Goal: Transaction & Acquisition: Download file/media

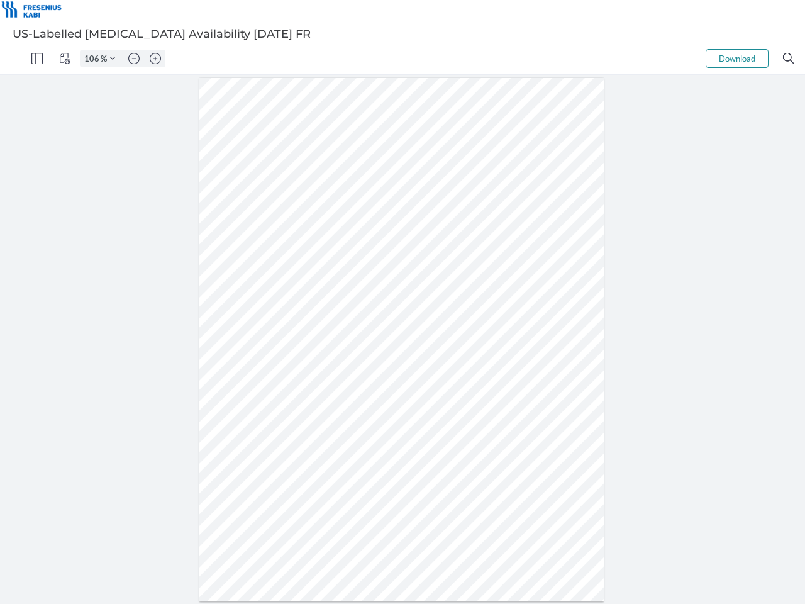
click at [37, 58] on img "Panel" at bounding box center [36, 58] width 11 height 11
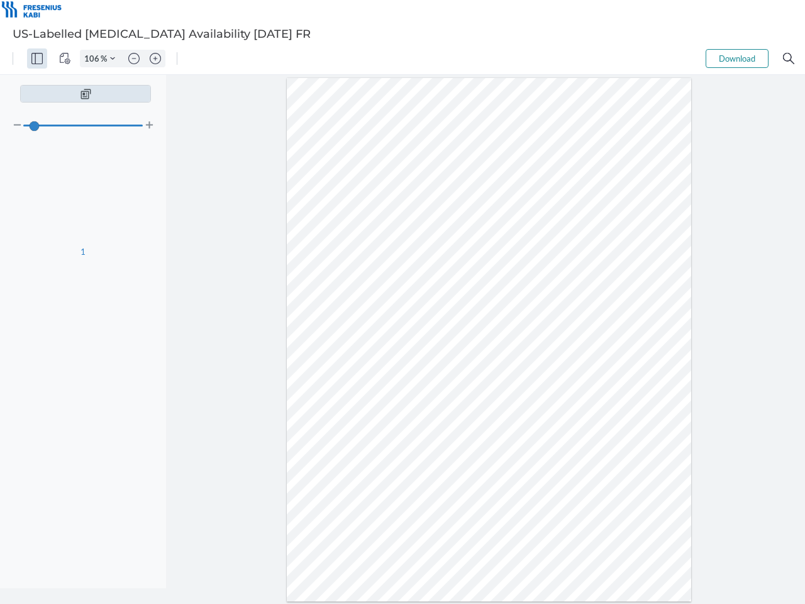
click at [65, 58] on img "View Controls" at bounding box center [64, 58] width 11 height 11
click at [94, 58] on input "106" at bounding box center [90, 58] width 20 height 11
click at [113, 58] on img "Zoom Controls" at bounding box center [112, 58] width 5 height 5
click at [134, 58] on img "Zoom out" at bounding box center [133, 58] width 11 height 11
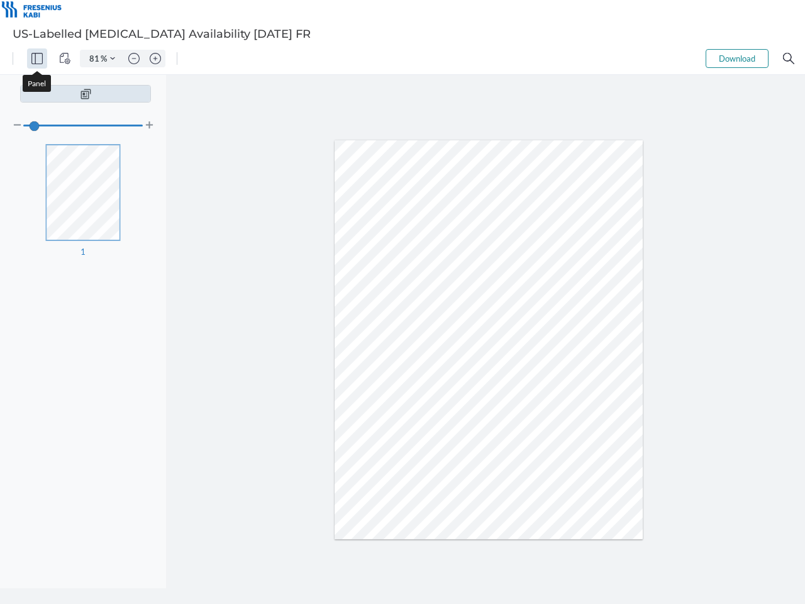
click at [155, 58] on img "Zoom in" at bounding box center [155, 58] width 11 height 11
type input "106"
click at [737, 58] on button "Download" at bounding box center [736, 58] width 63 height 19
click at [788, 58] on img "Search" at bounding box center [788, 58] width 11 height 11
